Goal: Task Accomplishment & Management: Manage account settings

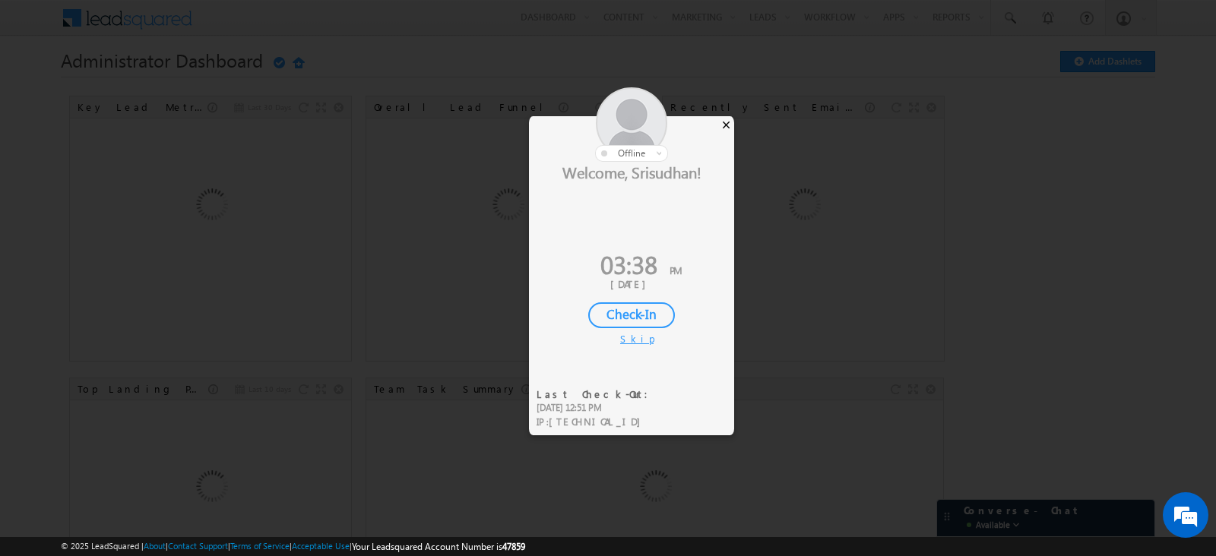
click at [721, 122] on div "×" at bounding box center [726, 124] width 16 height 17
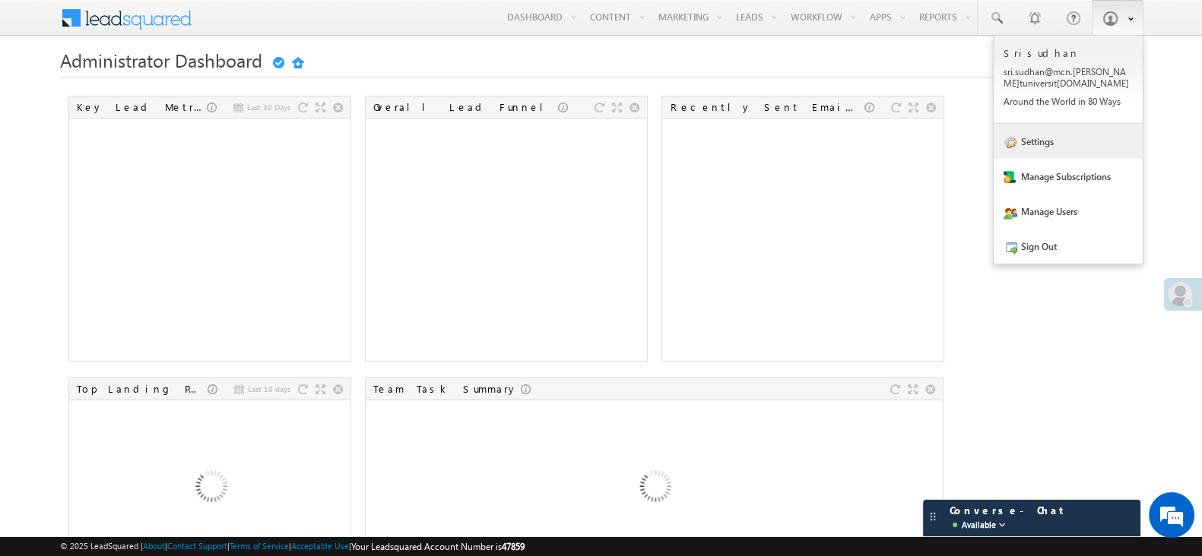
click at [1073, 153] on link "Settings" at bounding box center [1067, 141] width 149 height 35
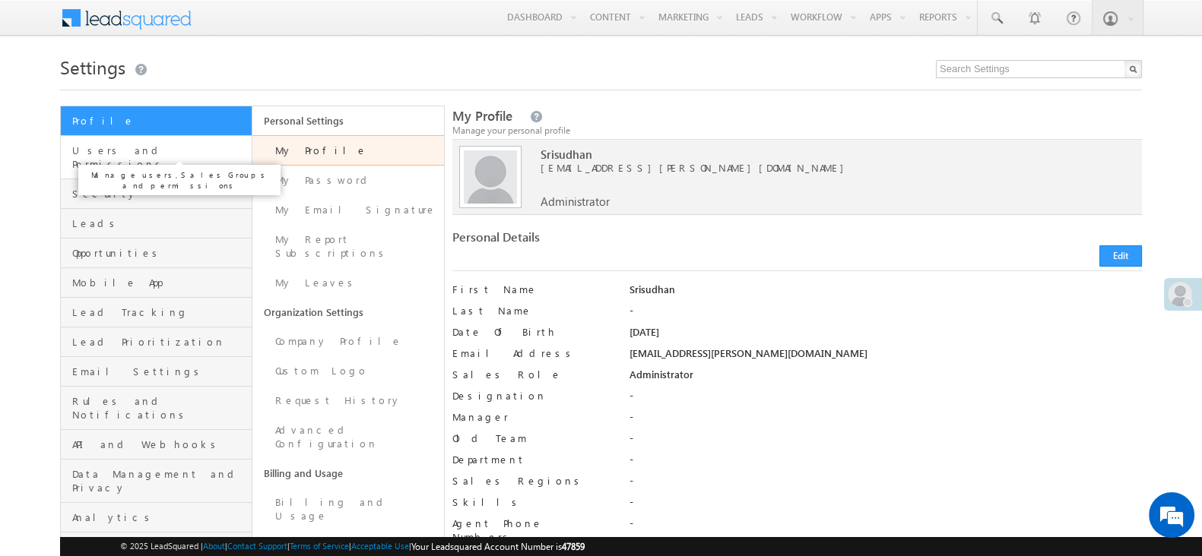
click at [179, 156] on span "Users and Permissions" at bounding box center [160, 157] width 176 height 27
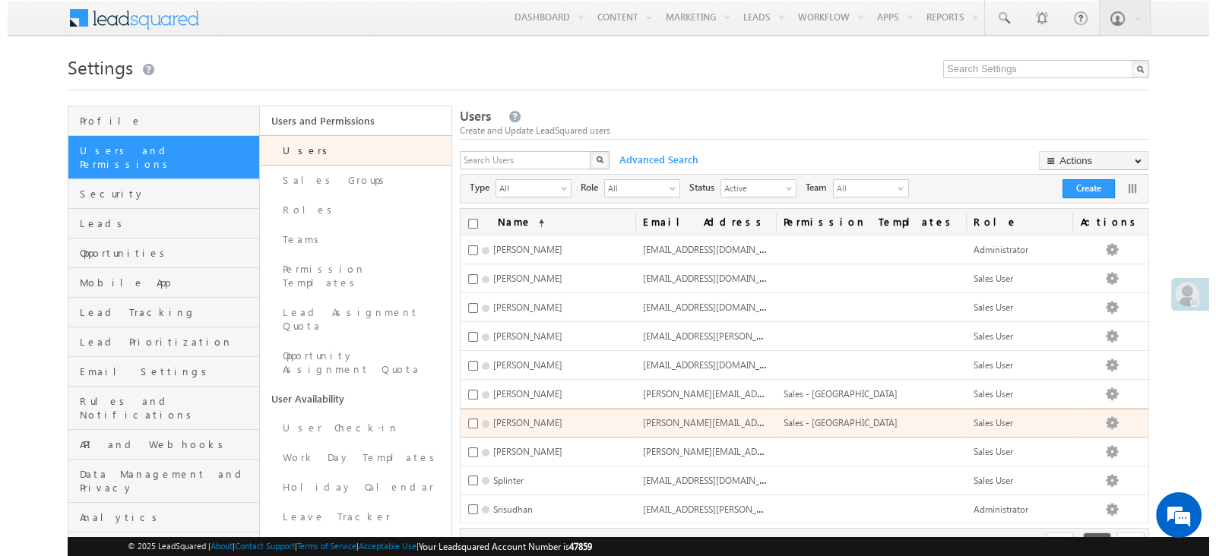
scroll to position [94, 0]
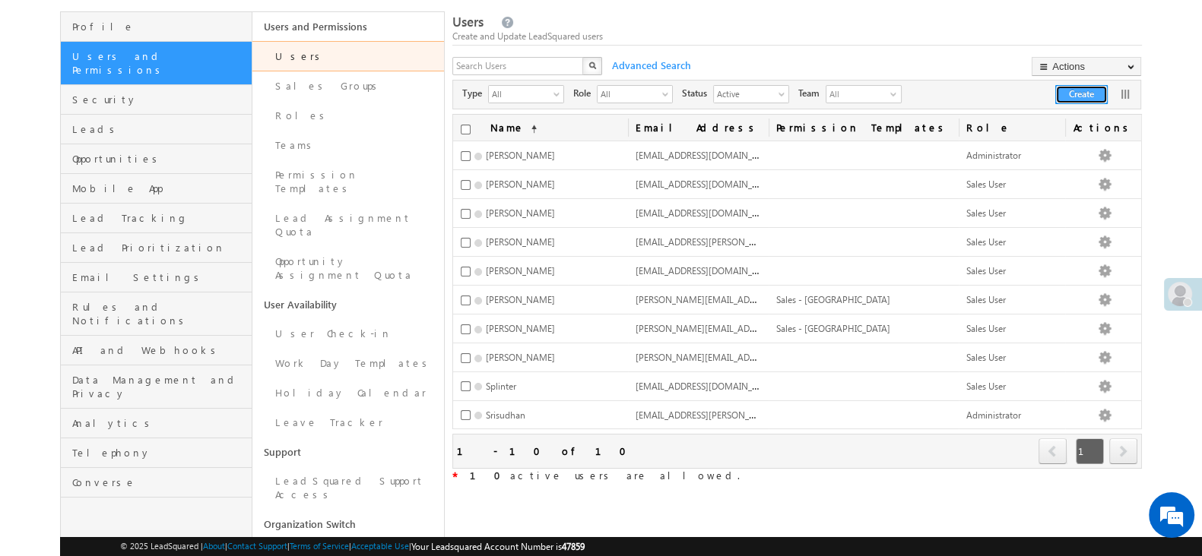
click at [1087, 97] on button "Create" at bounding box center [1081, 94] width 52 height 19
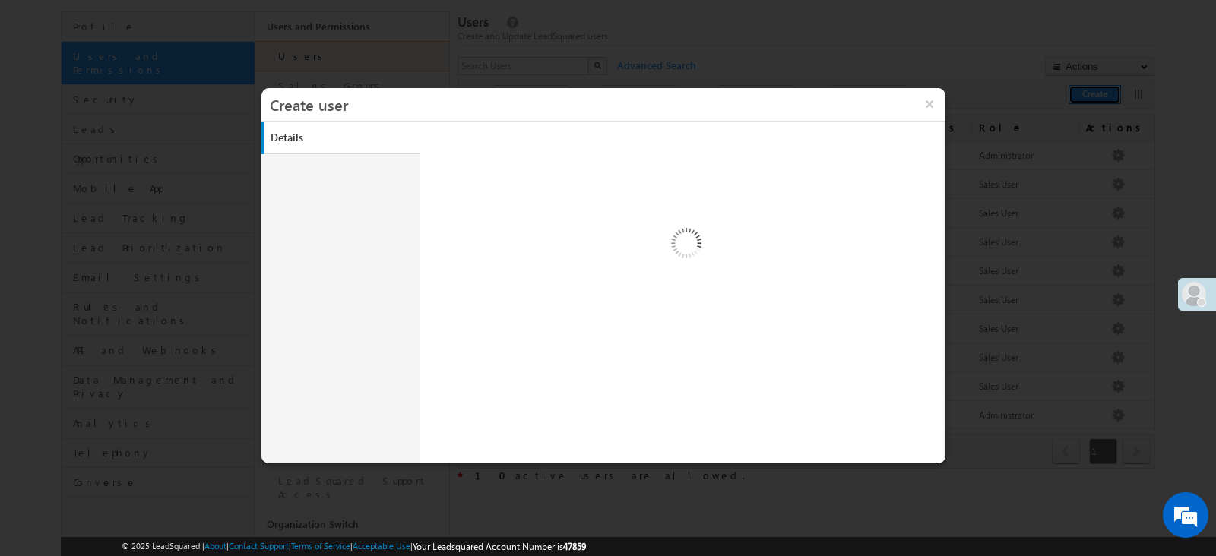
scroll to position [0, 0]
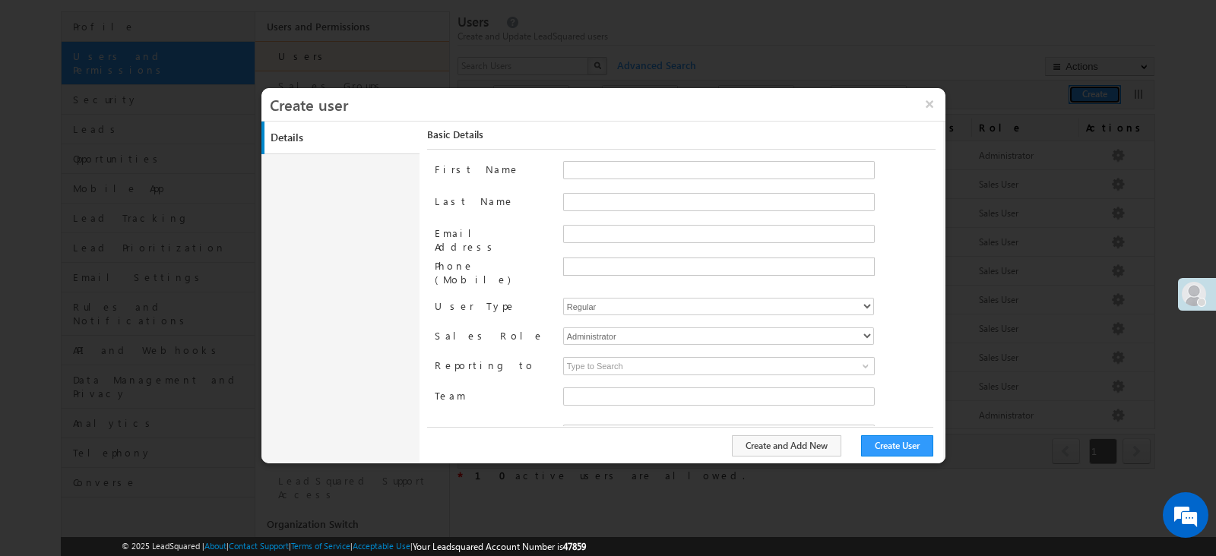
type input "d7473427-5ca9-11ea-8109-022edb41208c"
click at [626, 163] on input "First Name" at bounding box center [719, 170] width 312 height 18
type input "Oshin"
click at [627, 207] on input "Last Name" at bounding box center [719, 202] width 312 height 18
type input "Anand"
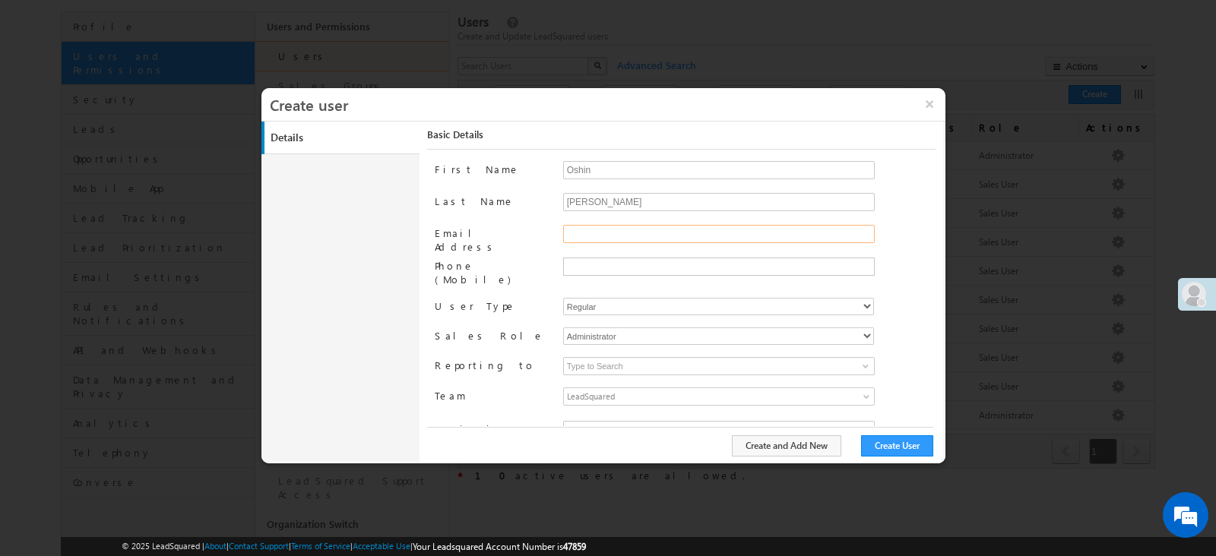
click at [623, 233] on input "Email Address" at bounding box center [719, 234] width 312 height 18
click at [585, 230] on input "oshinranand@gmail.com" at bounding box center [719, 234] width 312 height 18
type input "oshinranand@gmail.com"
click at [585, 328] on select "Administrator Marketing User Sales Manager Sales User" at bounding box center [718, 336] width 311 height 17
select select "Sales_User"
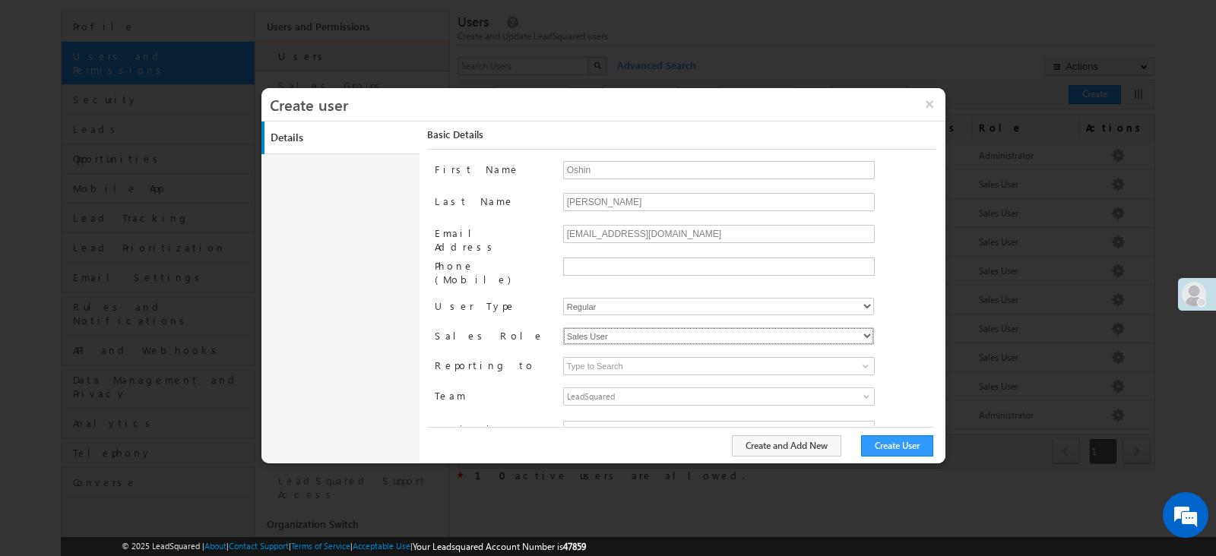
click at [563, 328] on select "Administrator Marketing User Sales Manager Sales User" at bounding box center [718, 336] width 311 height 17
type input "d7473427-5ca9-11ea-8109-022edb41208c"
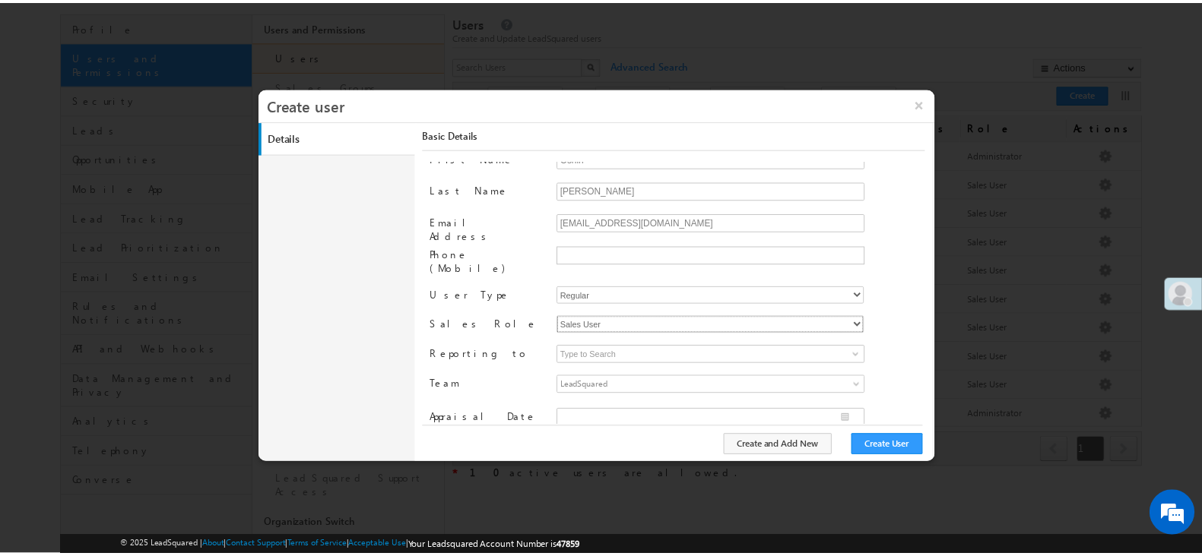
scroll to position [14, 0]
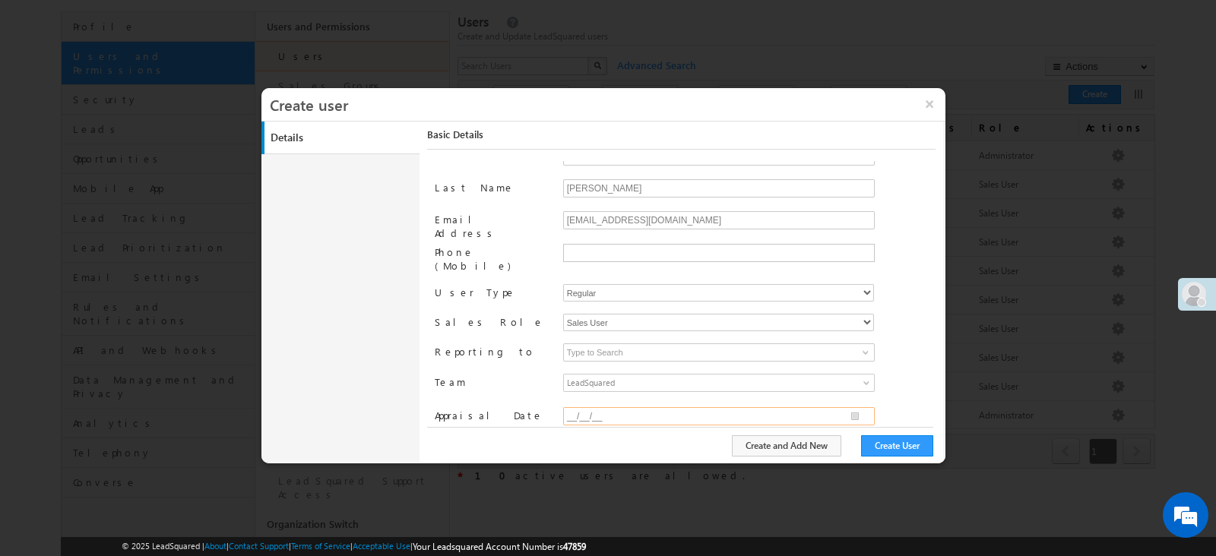
click at [639, 407] on input "__/__/__" at bounding box center [719, 416] width 312 height 18
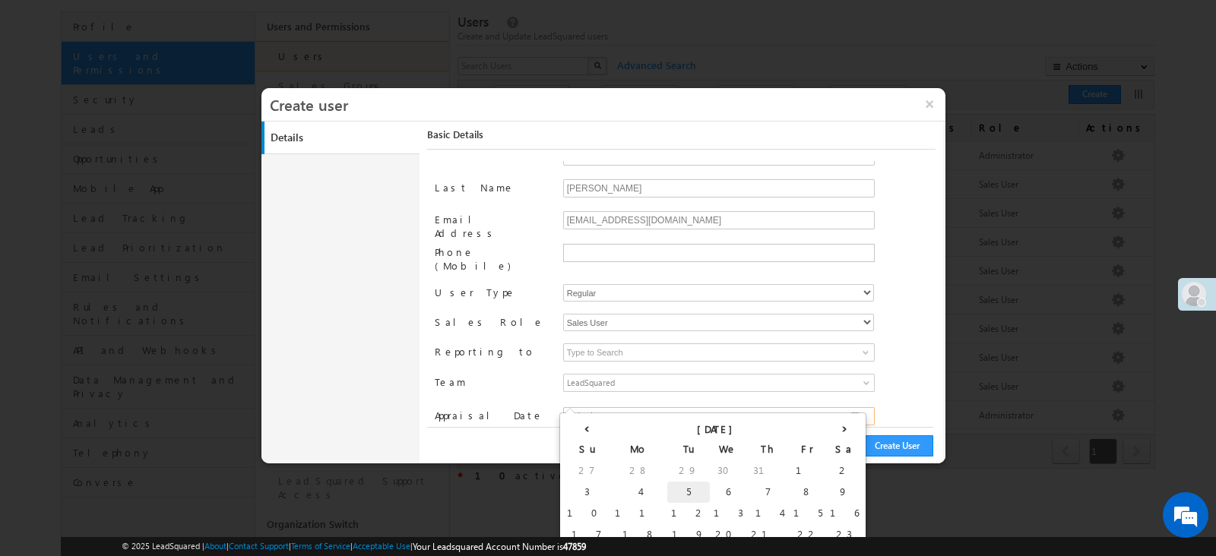
click at [667, 496] on td "5" at bounding box center [688, 492] width 43 height 21
type input "08/05/25"
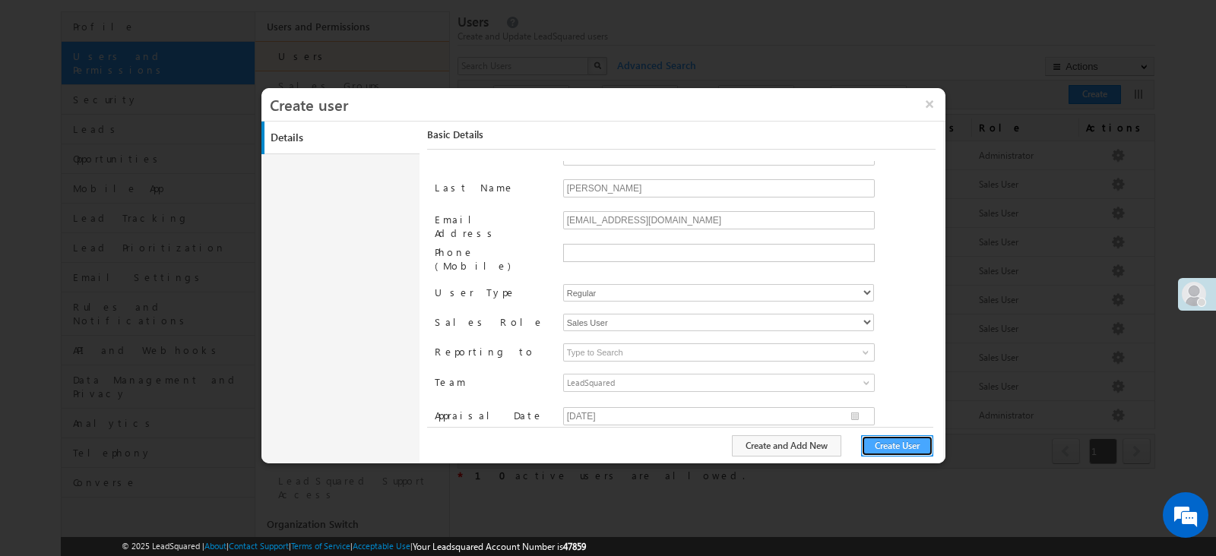
click at [882, 452] on button "Create User" at bounding box center [897, 446] width 72 height 21
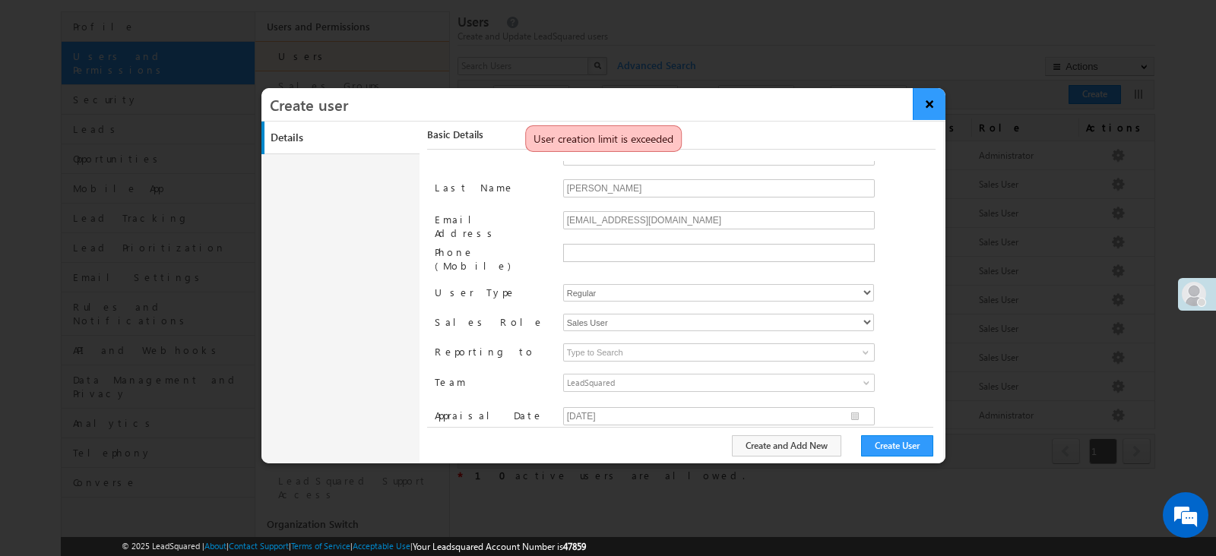
click at [931, 100] on button "×" at bounding box center [929, 104] width 33 height 32
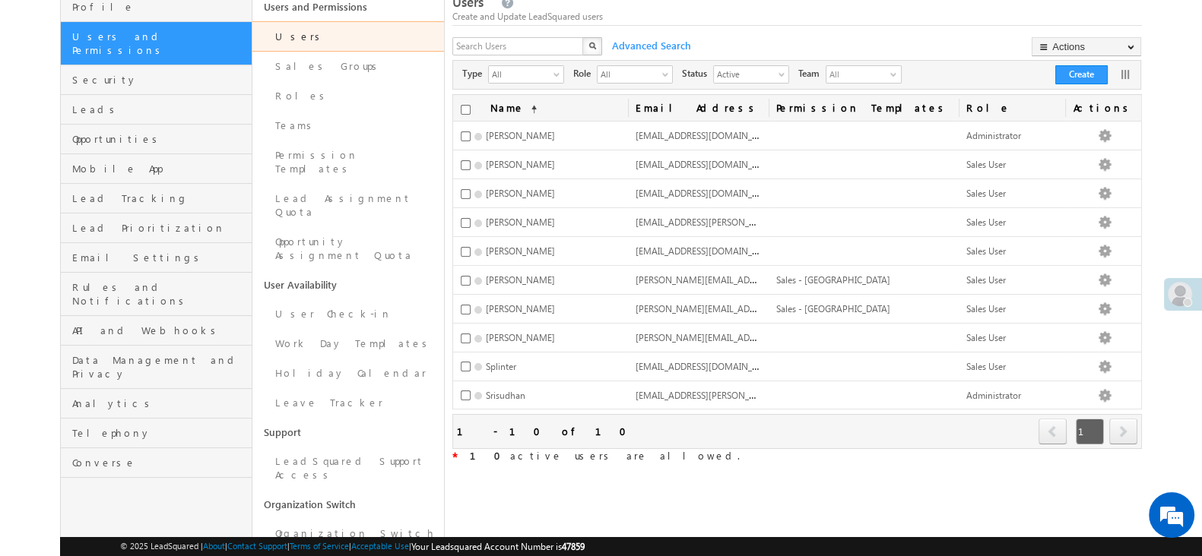
scroll to position [73, 0]
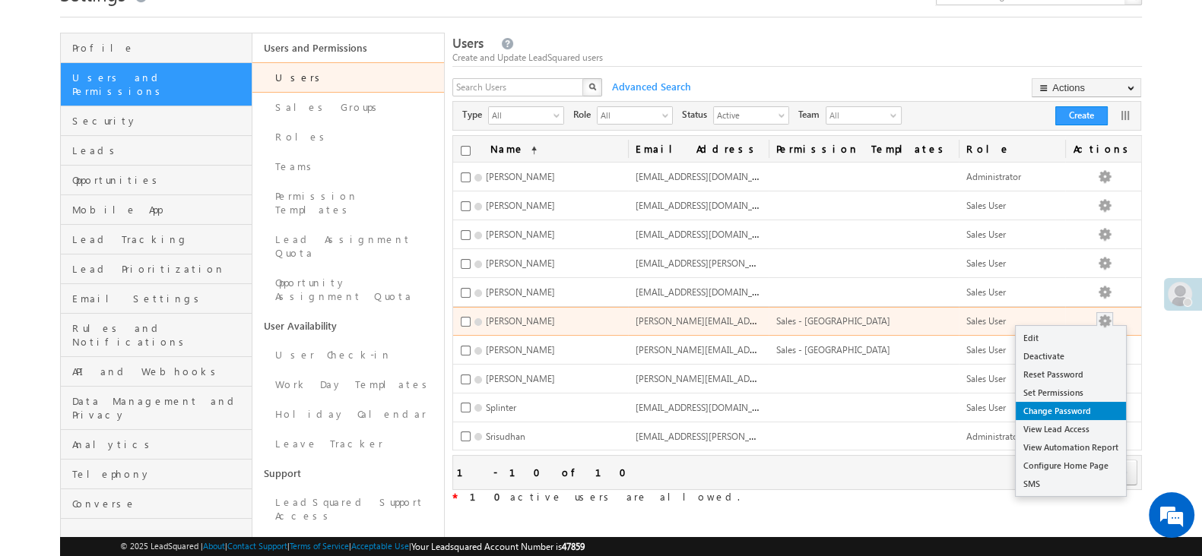
click at [1115, 402] on link "Change Password" at bounding box center [1070, 411] width 110 height 18
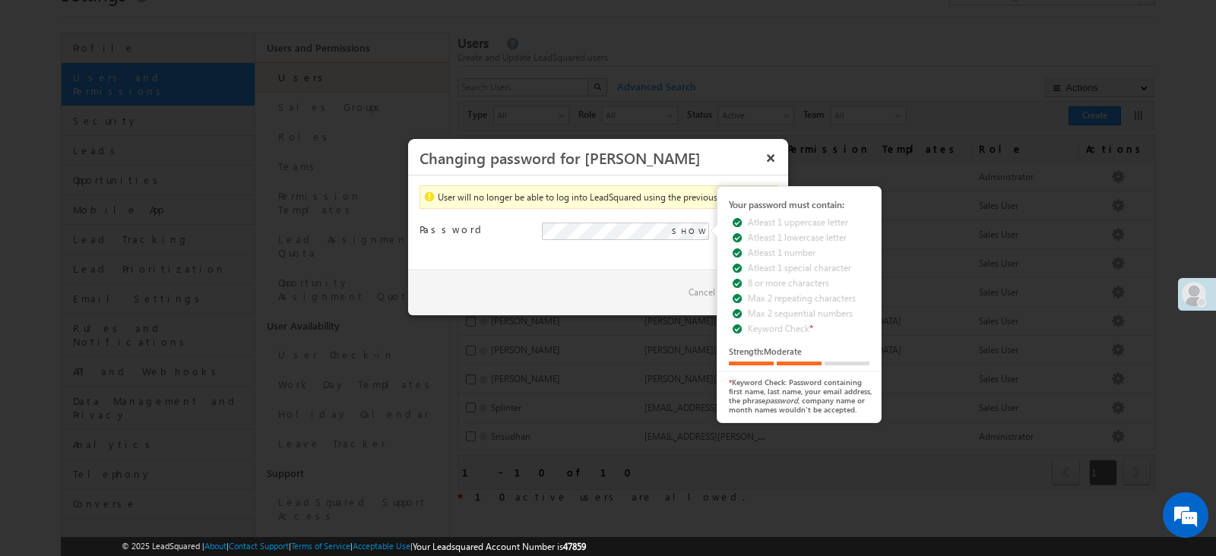
click at [661, 270] on div "Save Cancel" at bounding box center [598, 293] width 380 height 46
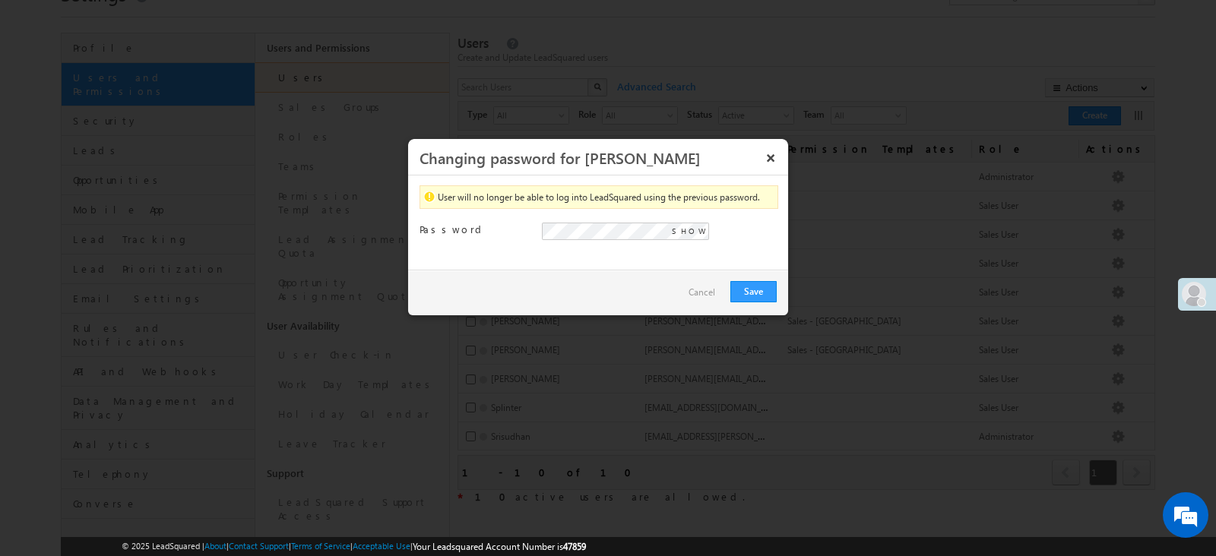
click at [696, 230] on span "SHOW" at bounding box center [689, 231] width 34 height 14
click at [750, 295] on button "Save" at bounding box center [753, 291] width 46 height 21
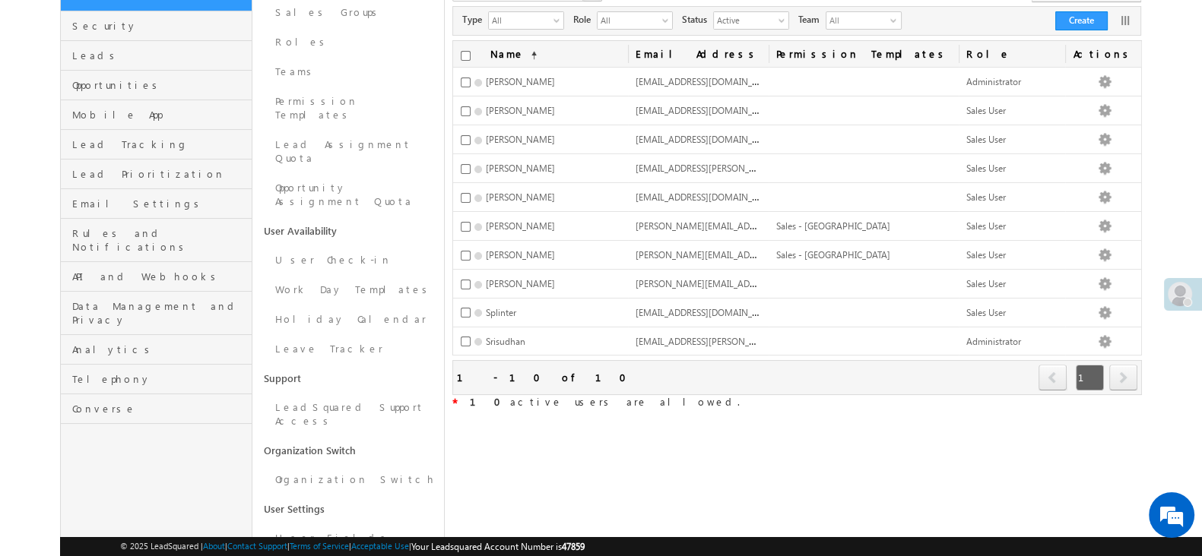
scroll to position [0, 0]
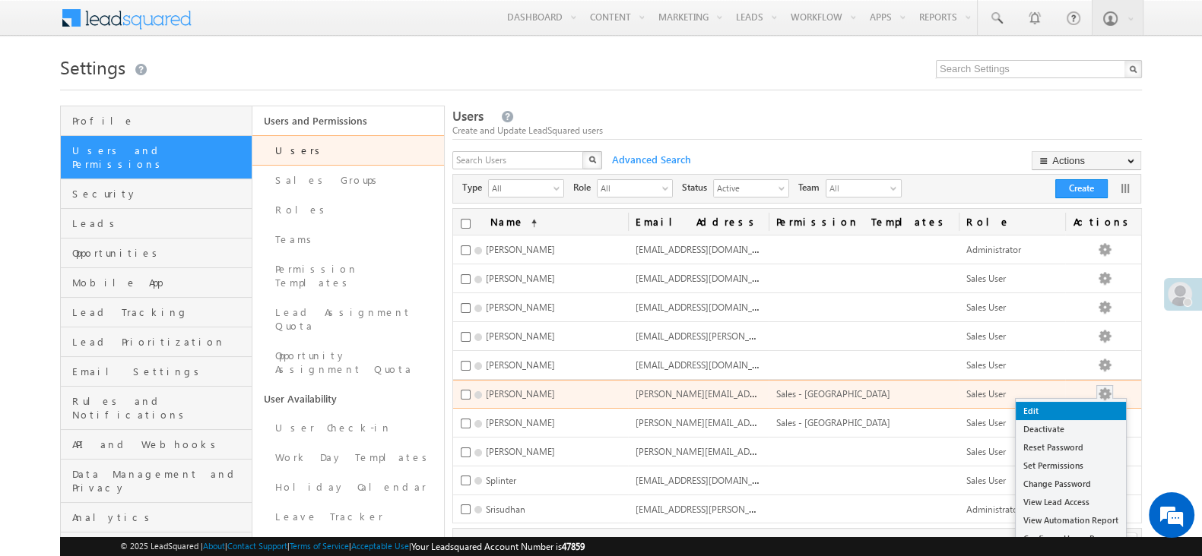
click at [1106, 402] on link "Edit" at bounding box center [1070, 411] width 110 height 18
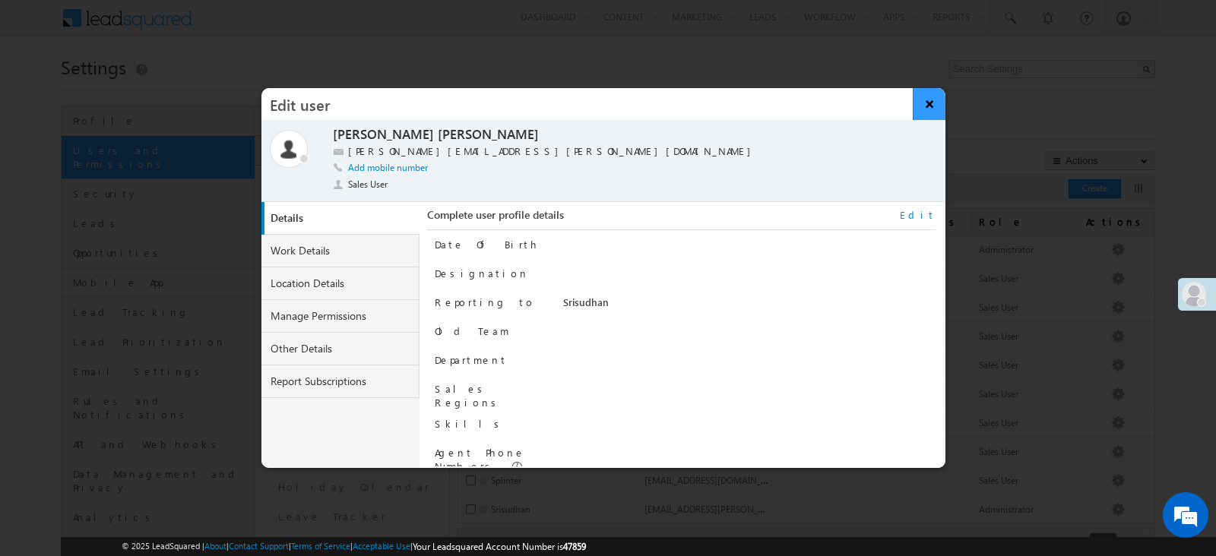
click at [927, 107] on button "×" at bounding box center [929, 104] width 33 height 32
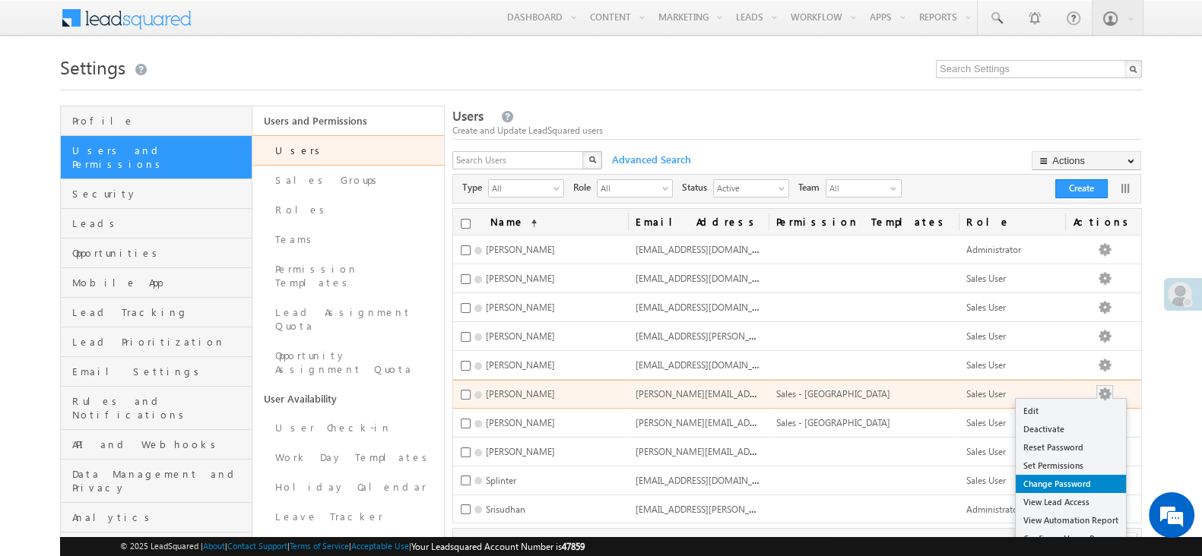
click at [1091, 480] on link "Change Password" at bounding box center [1070, 484] width 110 height 18
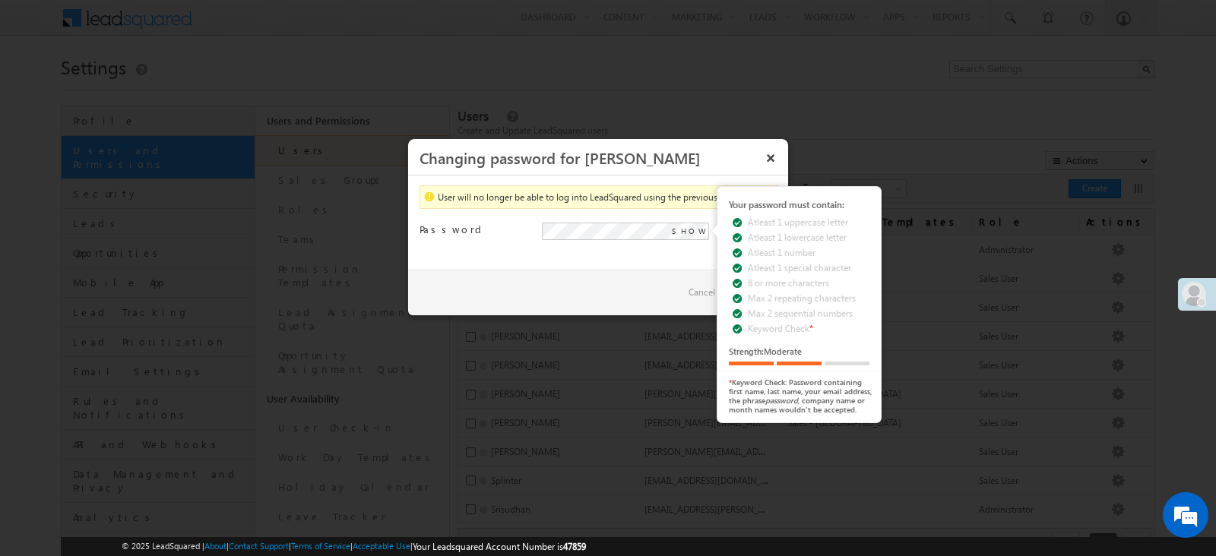
click at [695, 230] on span "SHOW" at bounding box center [689, 231] width 34 height 14
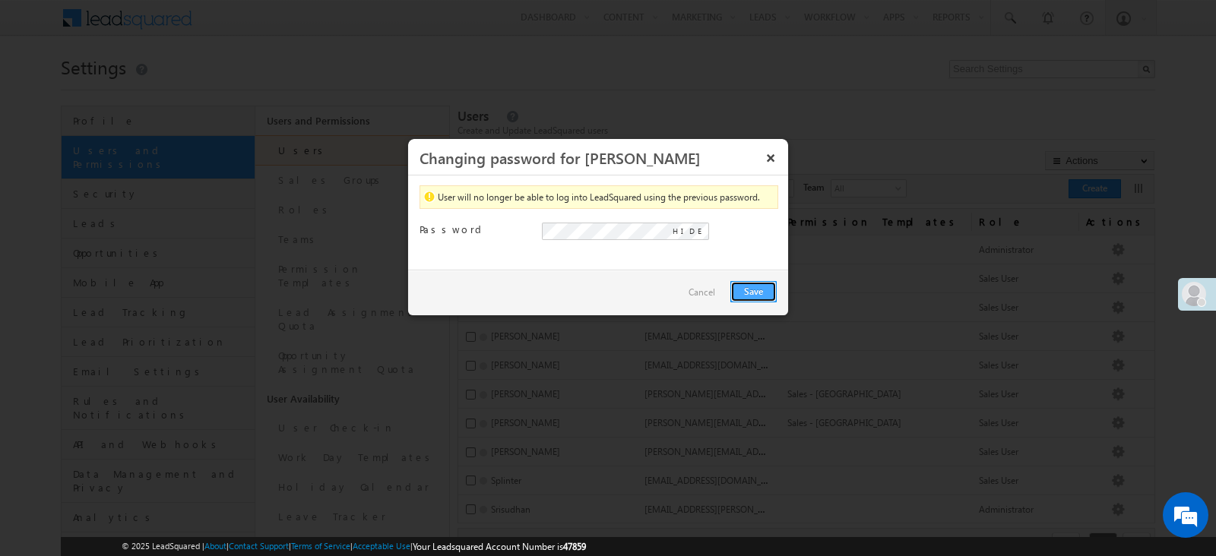
click at [759, 293] on button "Save" at bounding box center [753, 291] width 46 height 21
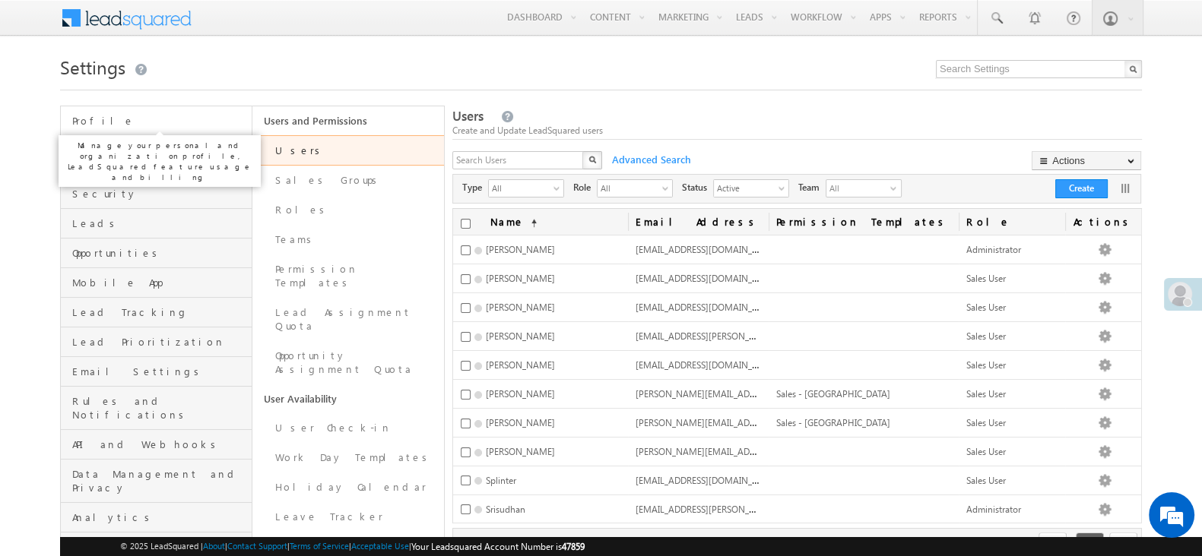
click at [204, 116] on span "Profile" at bounding box center [160, 121] width 176 height 14
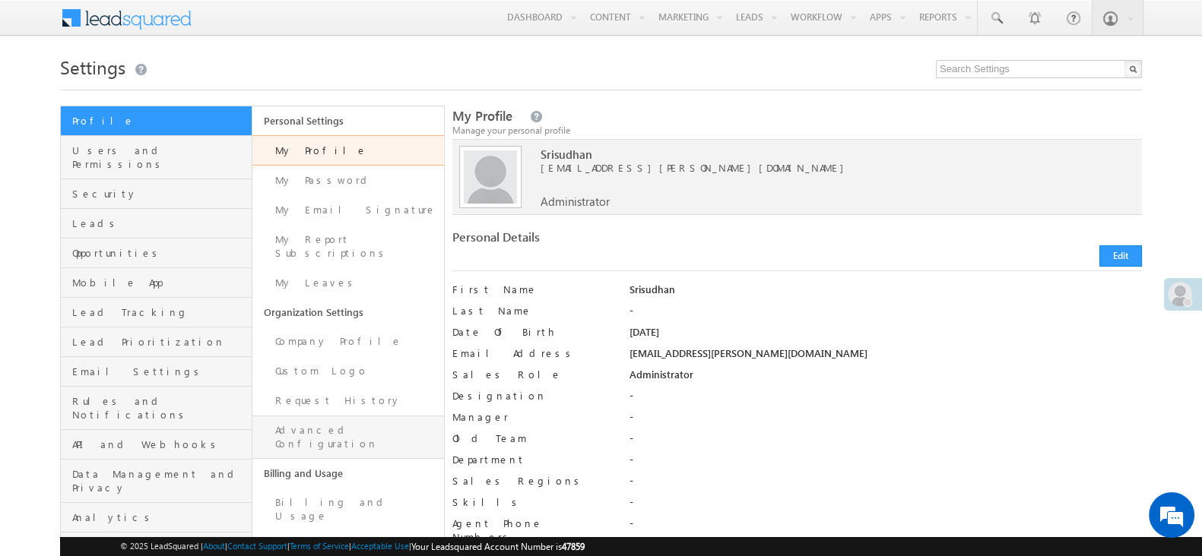
click at [309, 416] on link "Advanced Configuration" at bounding box center [348, 437] width 192 height 43
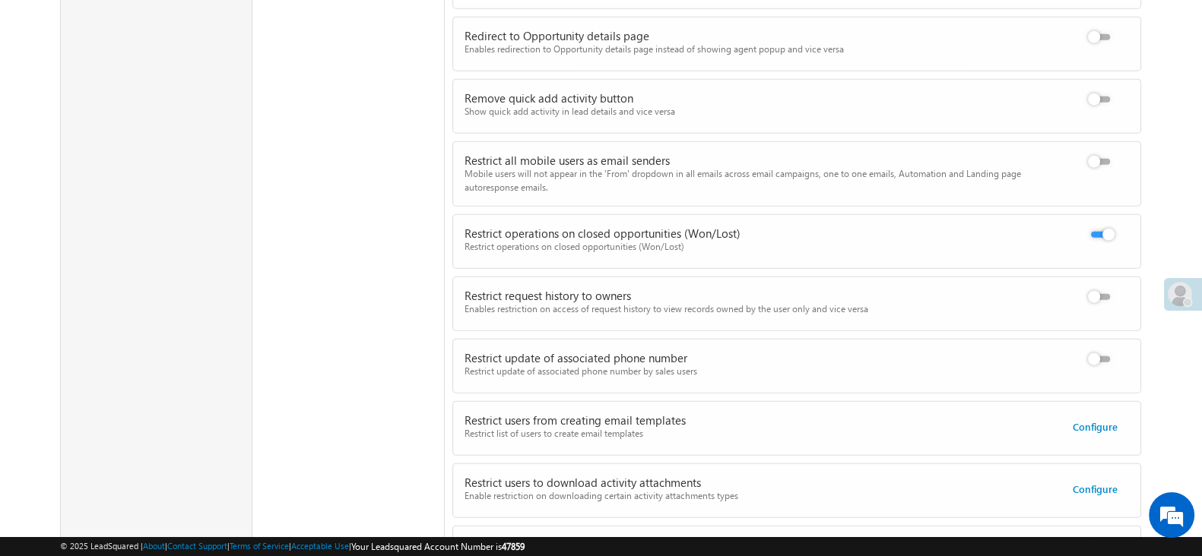
scroll to position [4561, 0]
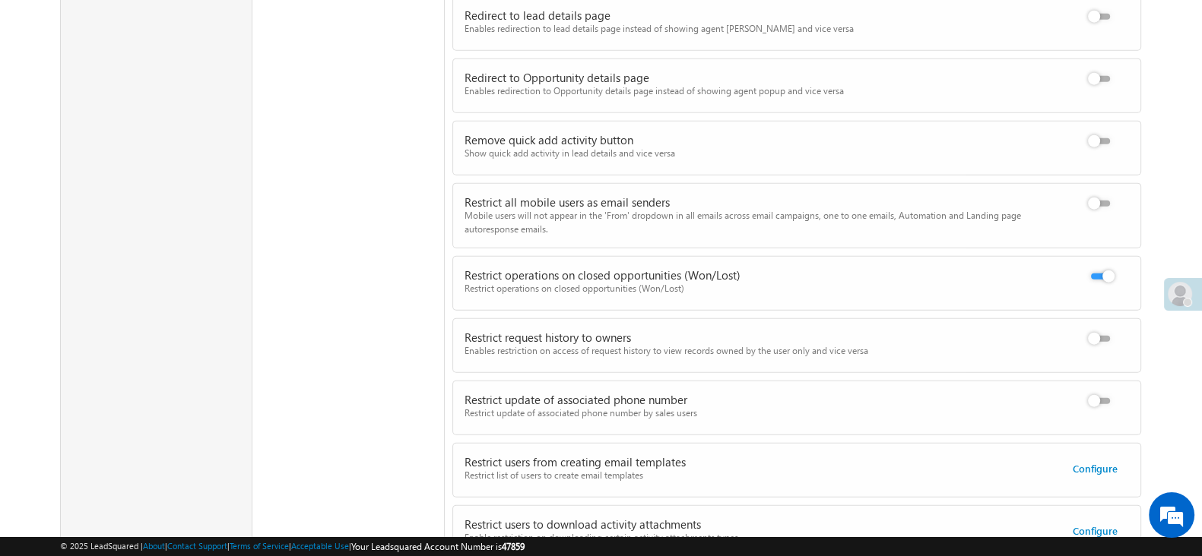
click at [630, 282] on div "Restrict operations on closed opportunities (Won/Lost)" at bounding box center [748, 289] width 569 height 14
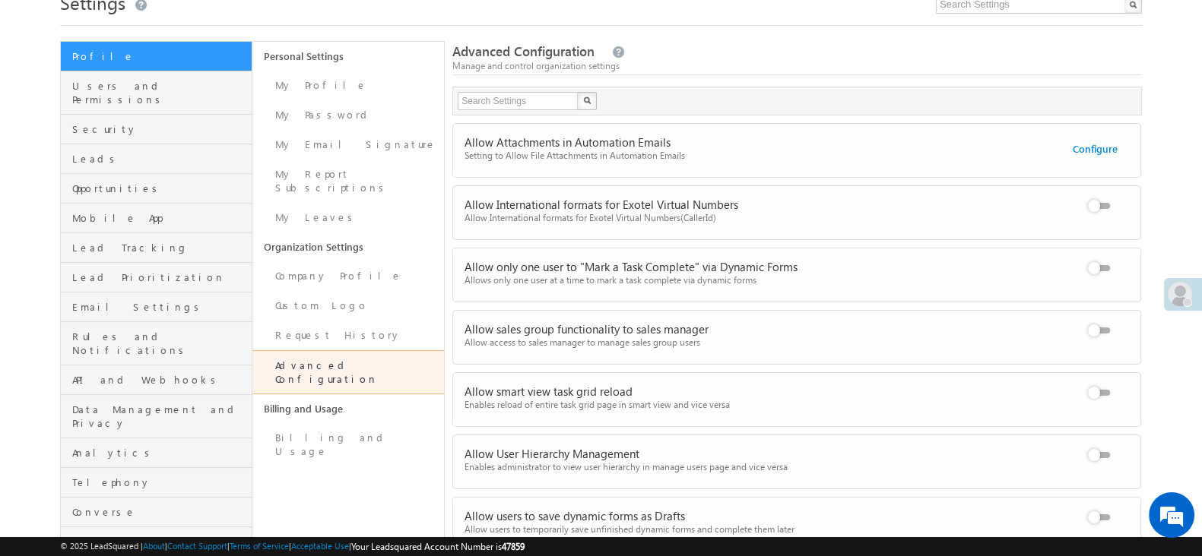
scroll to position [0, 0]
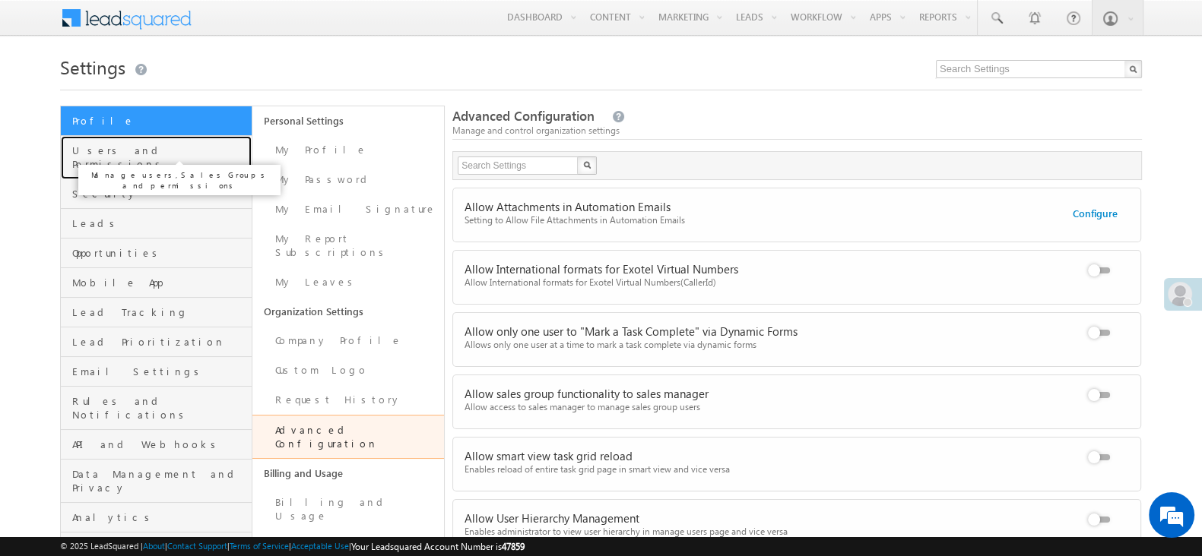
click at [106, 144] on span "Users and Permissions" at bounding box center [160, 157] width 176 height 27
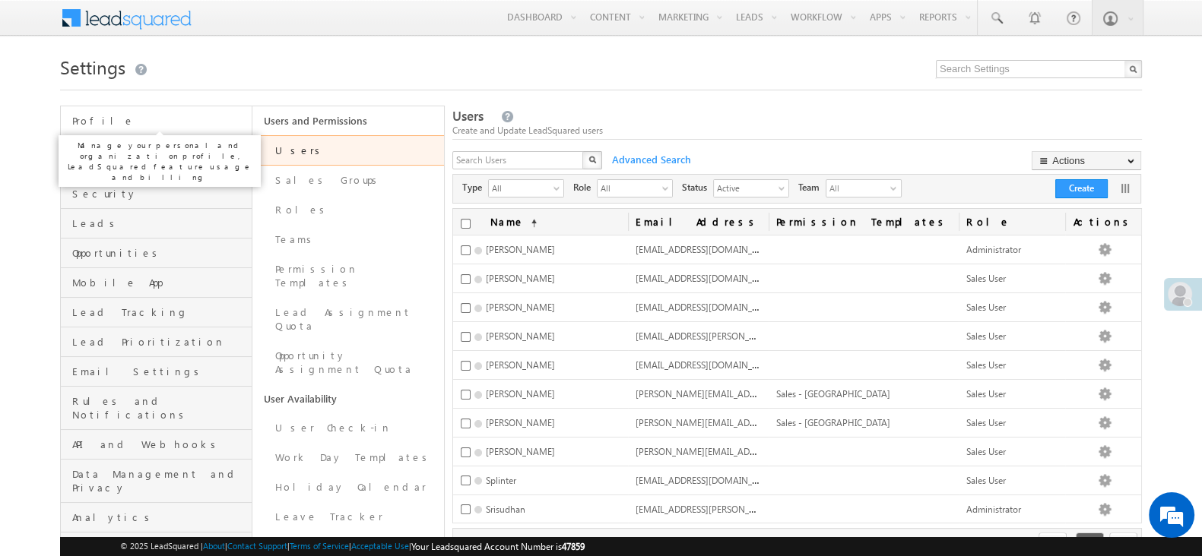
click at [169, 118] on span "Profile" at bounding box center [160, 121] width 176 height 14
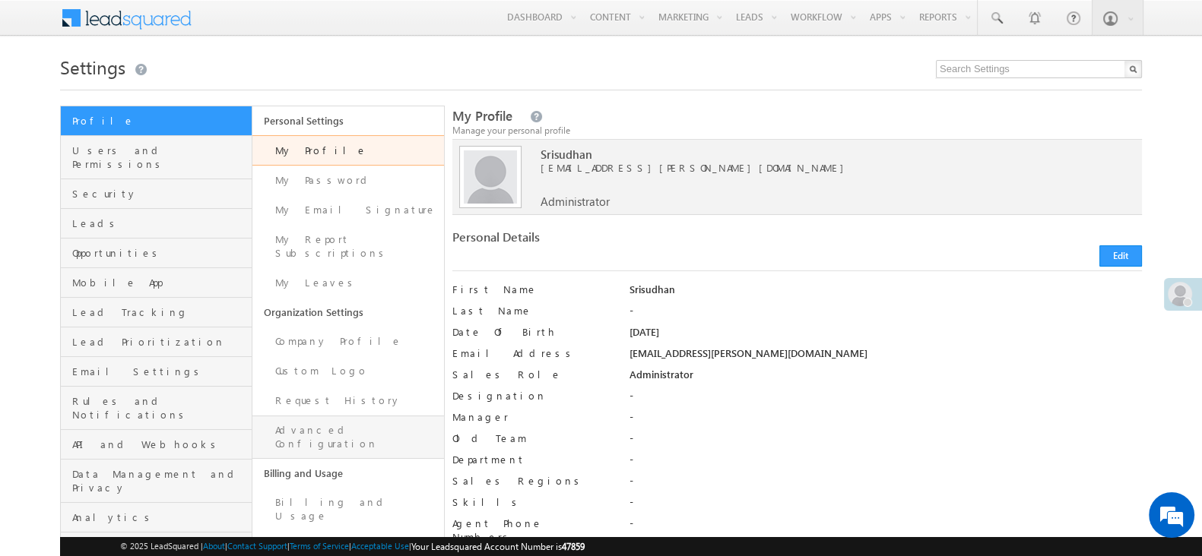
click at [321, 416] on link "Advanced Configuration" at bounding box center [348, 437] width 192 height 43
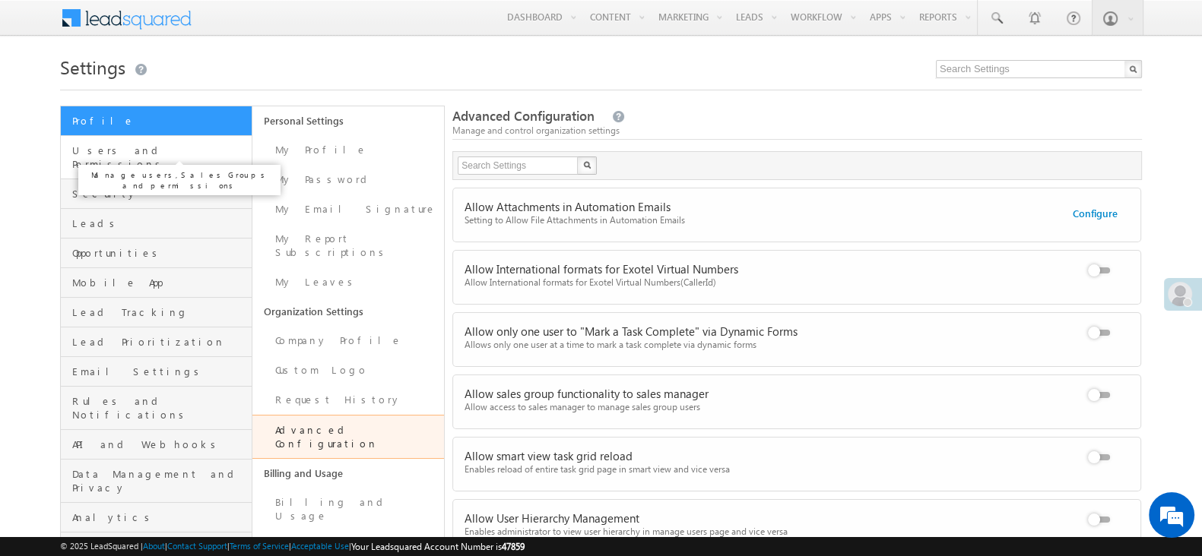
click at [128, 152] on span "Users and Permissions" at bounding box center [160, 157] width 176 height 27
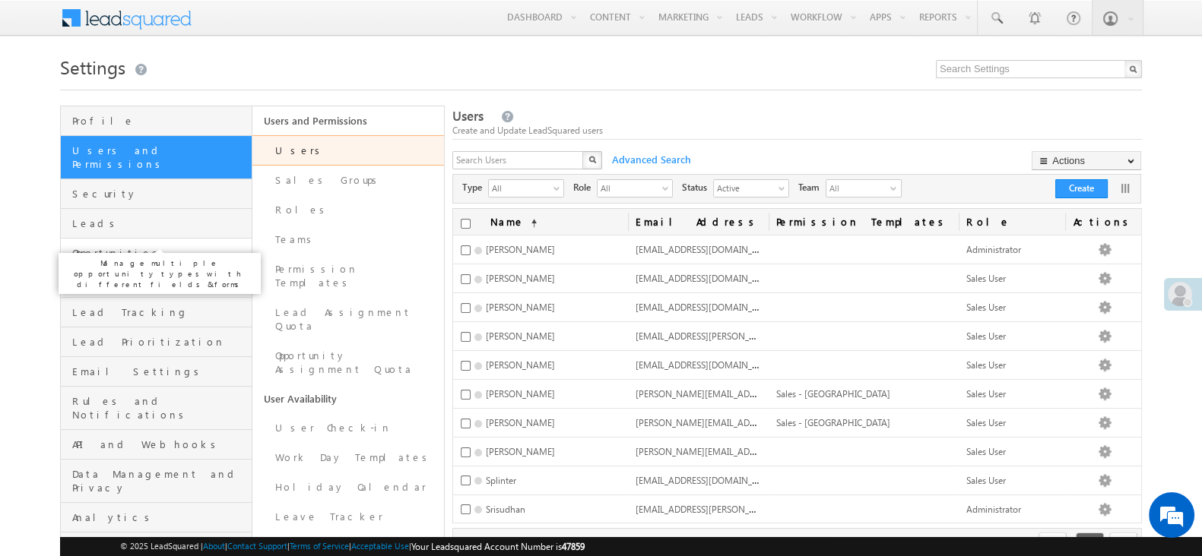
click at [167, 246] on span "Opportunities" at bounding box center [160, 253] width 176 height 14
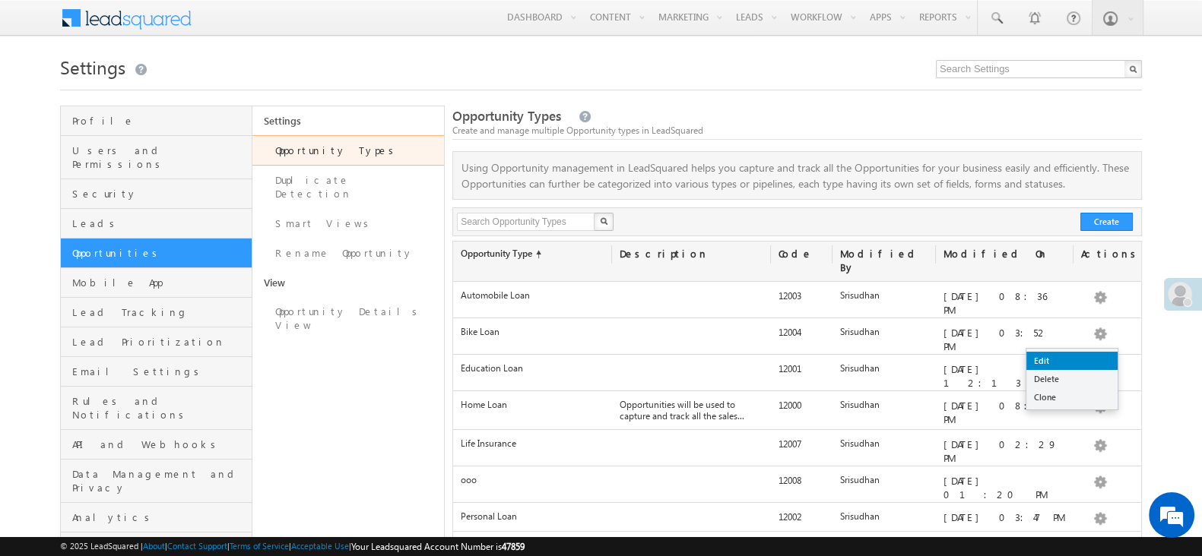
click at [1089, 356] on link "Edit" at bounding box center [1071, 361] width 91 height 18
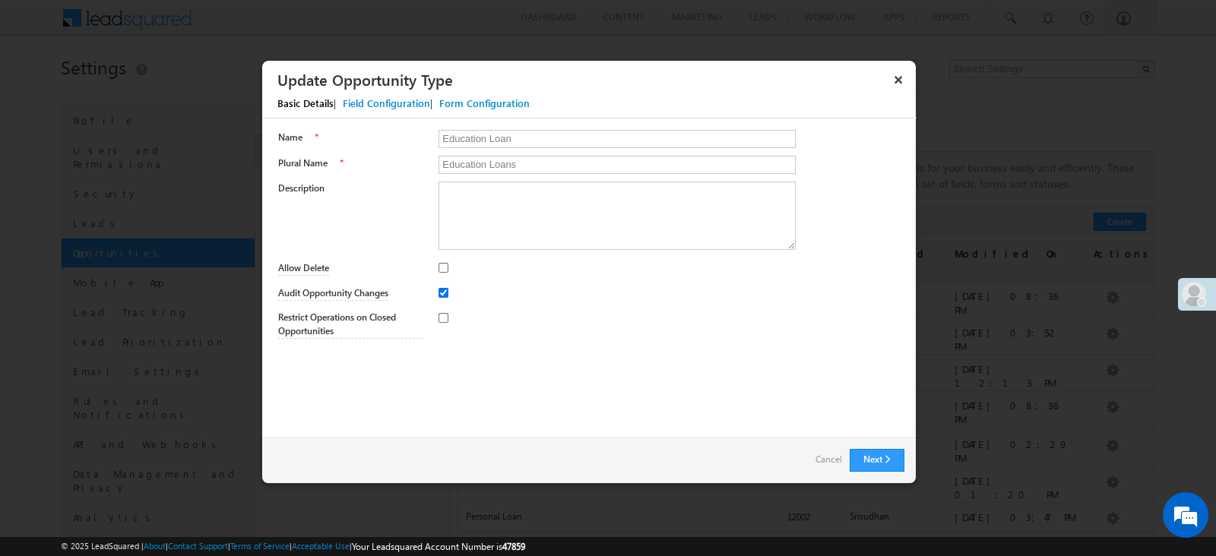
click at [444, 322] on div at bounding box center [672, 317] width 466 height 21
click at [444, 322] on input "Restrict Operations on Closed Opportunities" at bounding box center [444, 318] width 10 height 10
checkbox input "true"
click at [875, 457] on button "Next" at bounding box center [877, 460] width 55 height 23
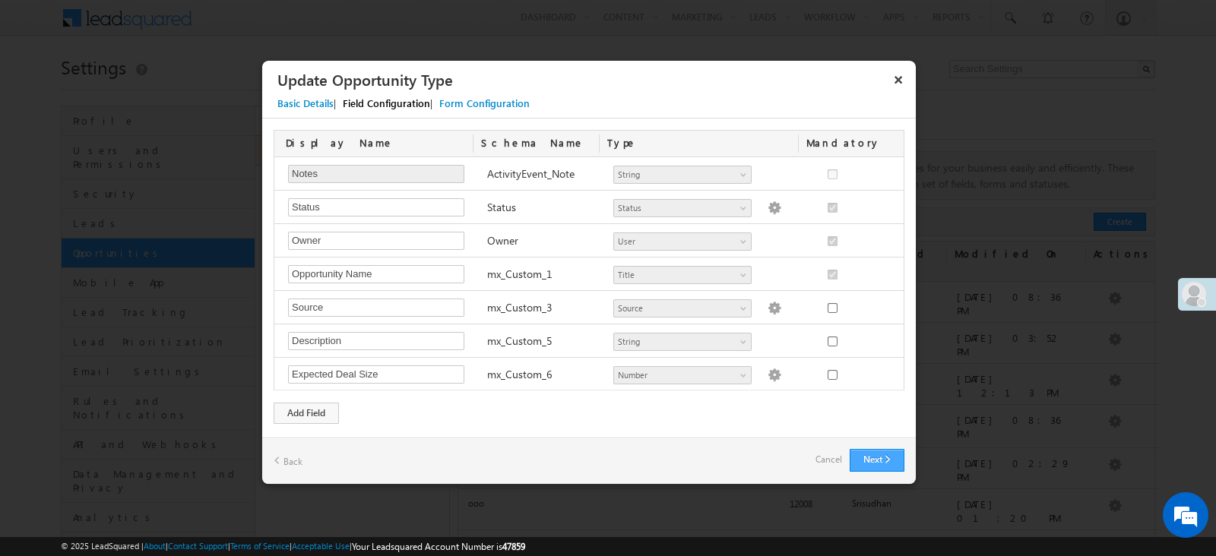
click at [875, 457] on button "Next" at bounding box center [877, 460] width 55 height 23
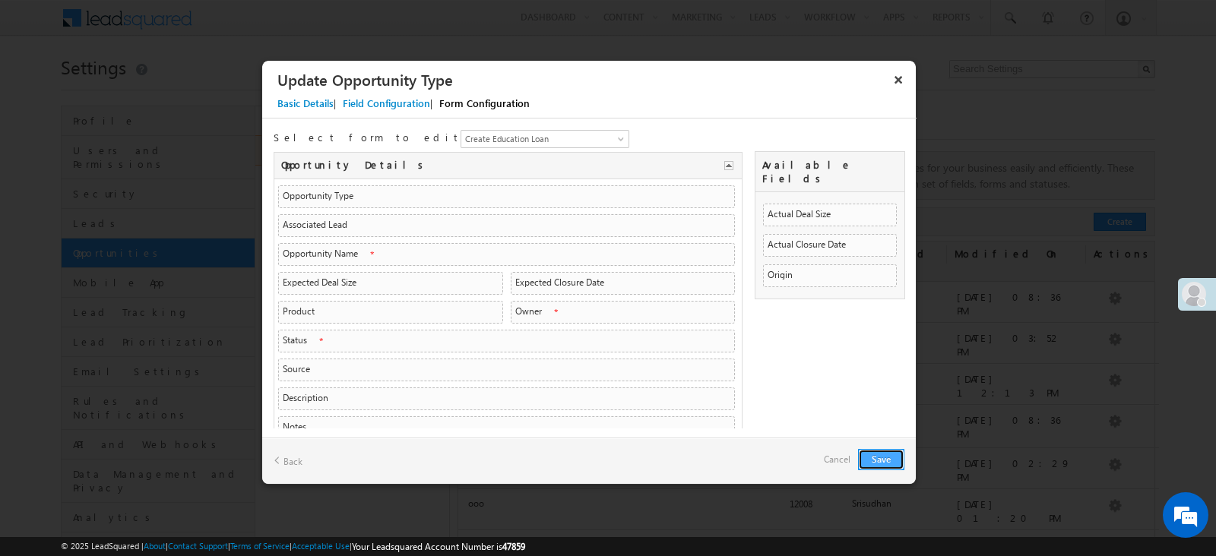
click at [875, 457] on button "Save" at bounding box center [881, 459] width 46 height 21
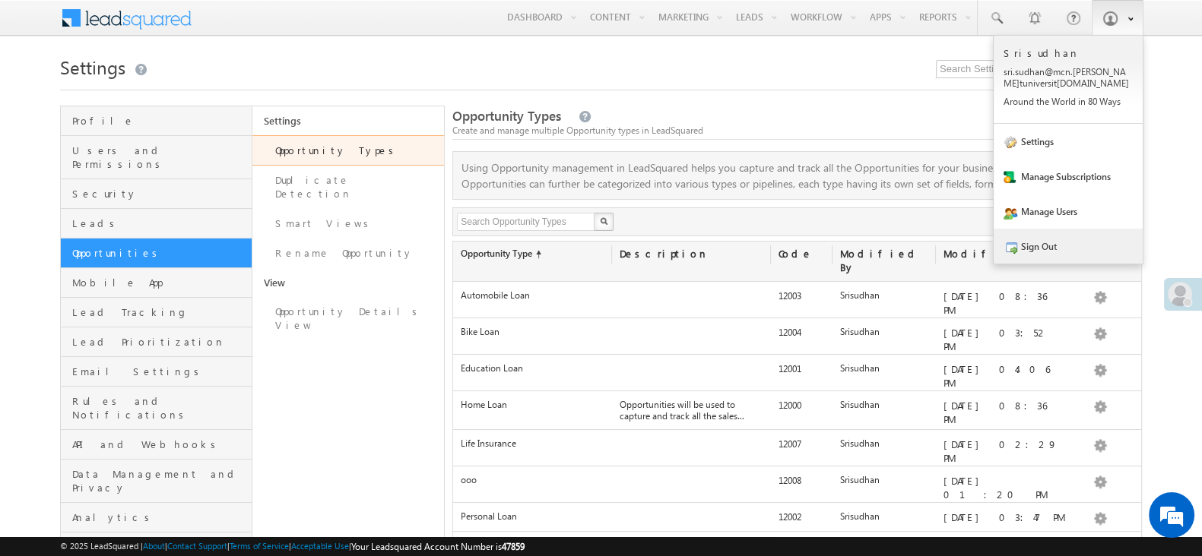
click at [1067, 249] on link "Sign Out" at bounding box center [1067, 246] width 149 height 35
